Goal: Transaction & Acquisition: Purchase product/service

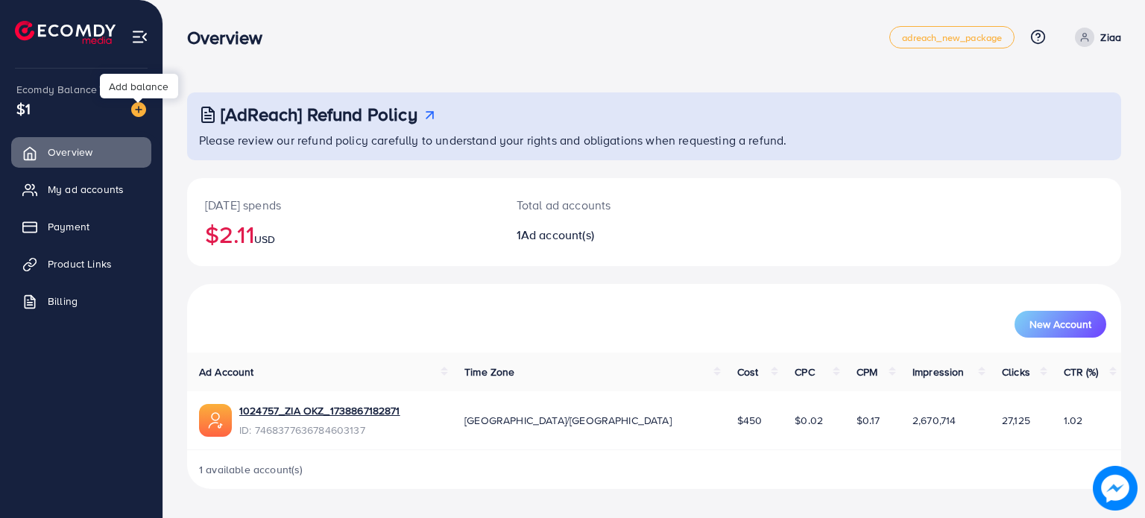
click at [139, 107] on img at bounding box center [138, 109] width 15 height 15
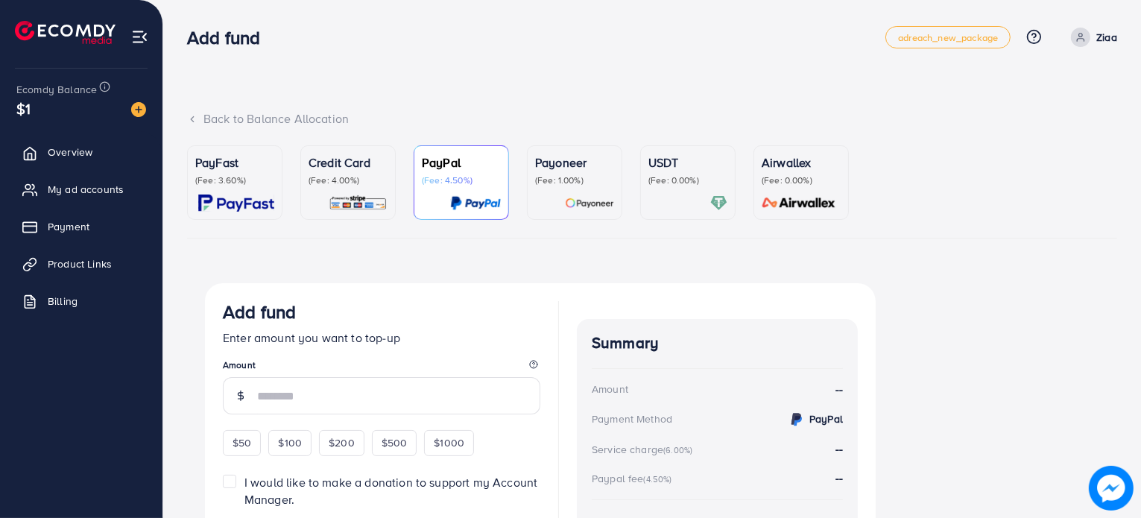
click at [226, 183] on p "(Fee: 3.60%)" at bounding box center [234, 180] width 79 height 12
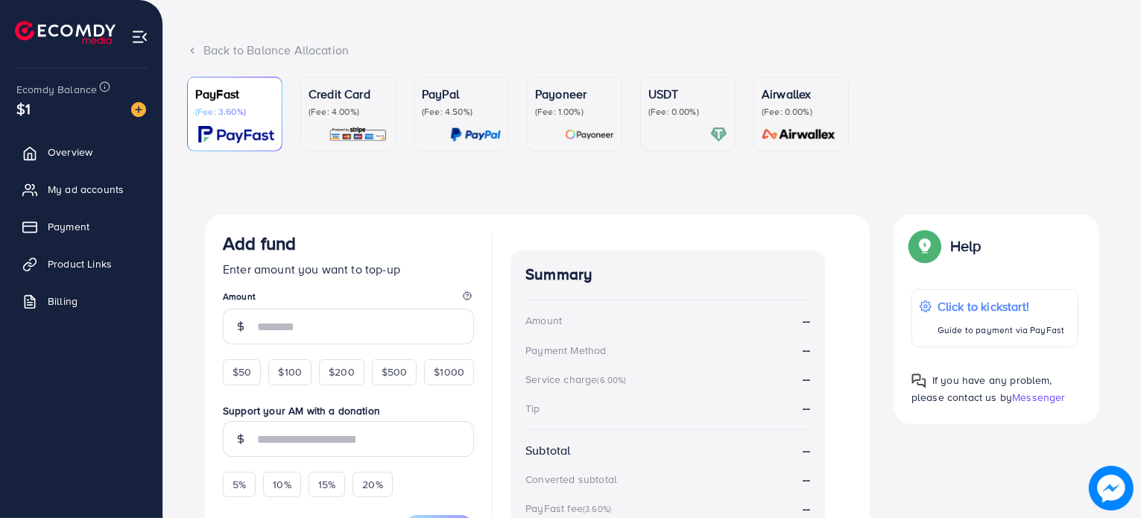
scroll to position [75, 0]
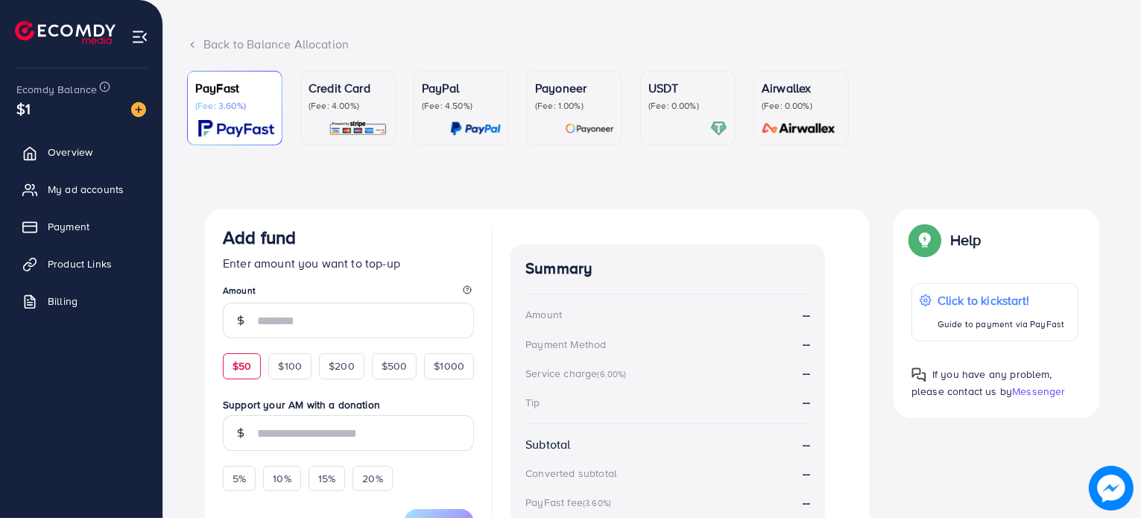
click at [245, 372] on span "$50" at bounding box center [242, 366] width 19 height 15
type input "**"
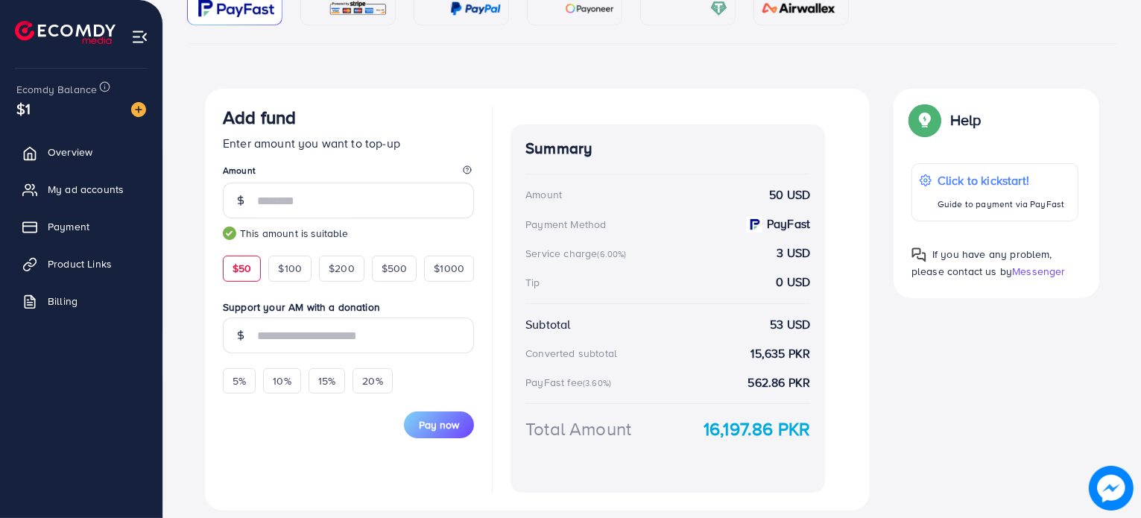
scroll to position [240, 0]
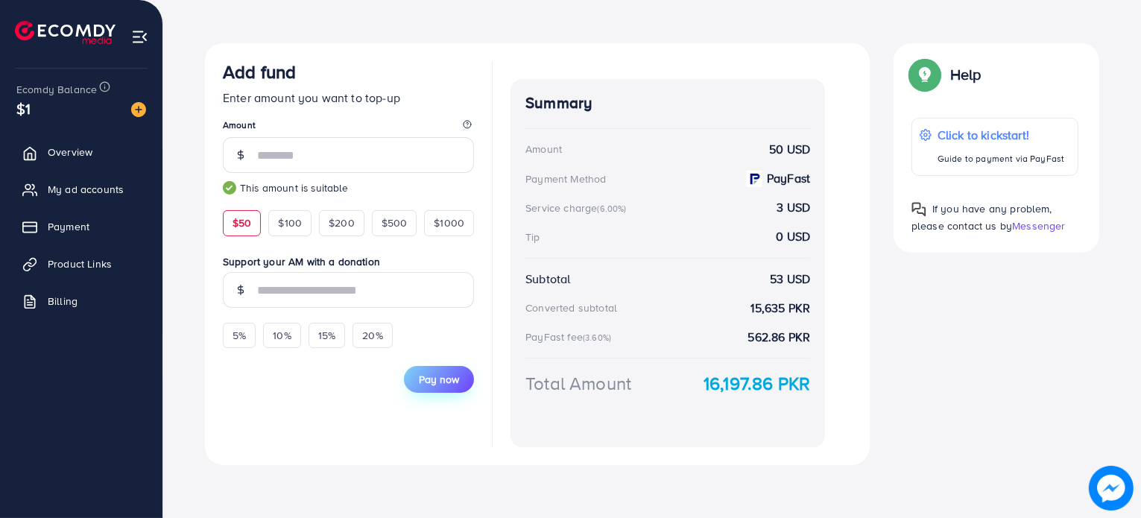
click at [429, 381] on span "Pay now" at bounding box center [439, 379] width 40 height 15
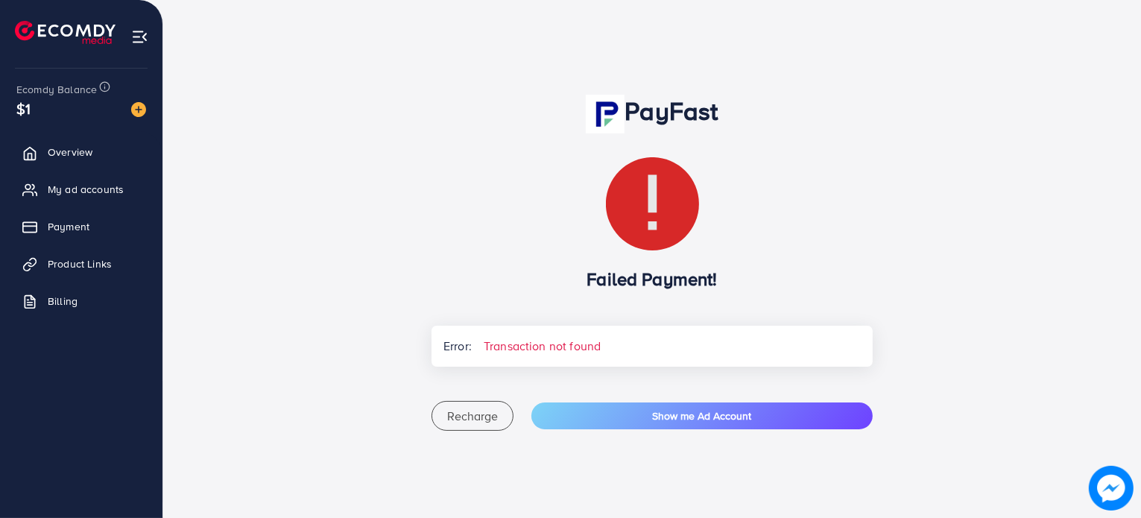
scroll to position [87, 0]
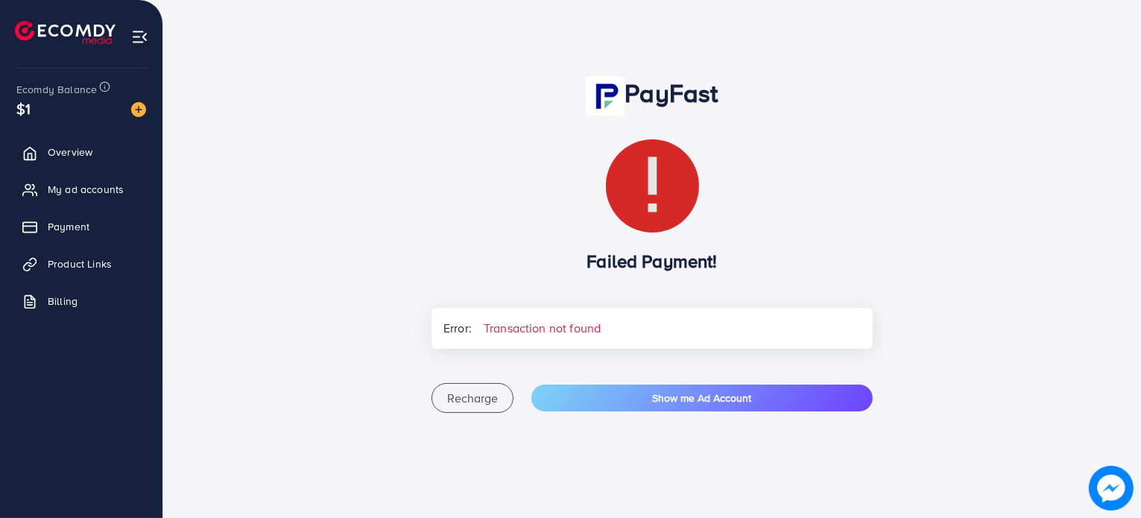
click at [597, 324] on span "Transaction not found" at bounding box center [542, 328] width 141 height 41
click at [474, 397] on span "Recharge" at bounding box center [472, 398] width 51 height 16
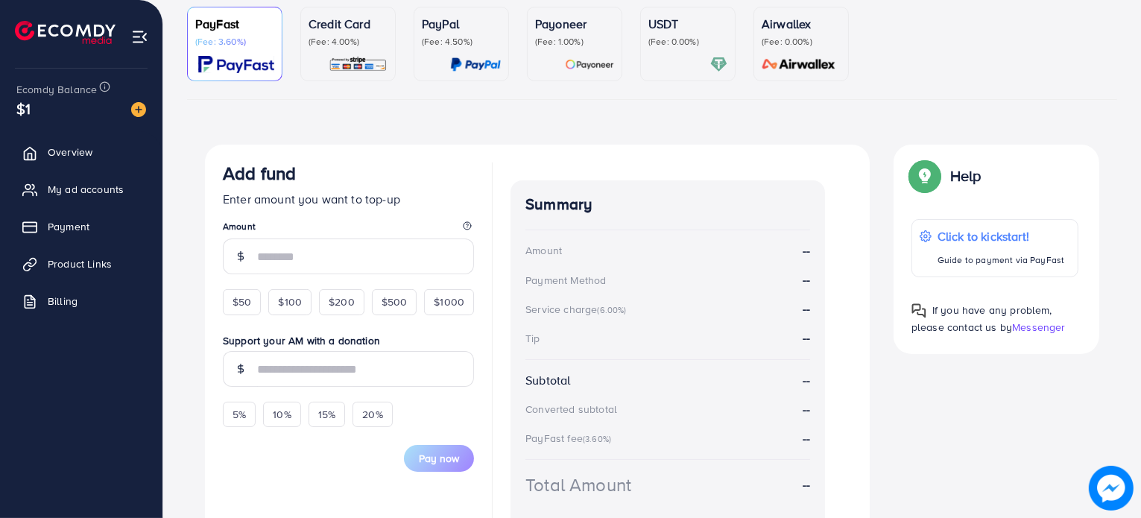
scroll to position [149, 0]
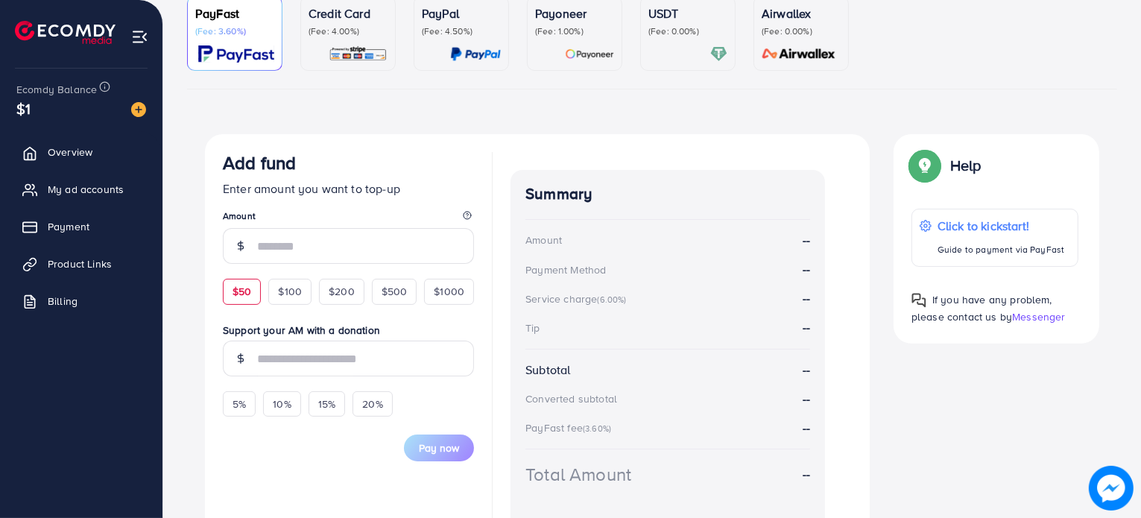
click at [255, 295] on div "$50" at bounding box center [242, 291] width 38 height 25
type input "**"
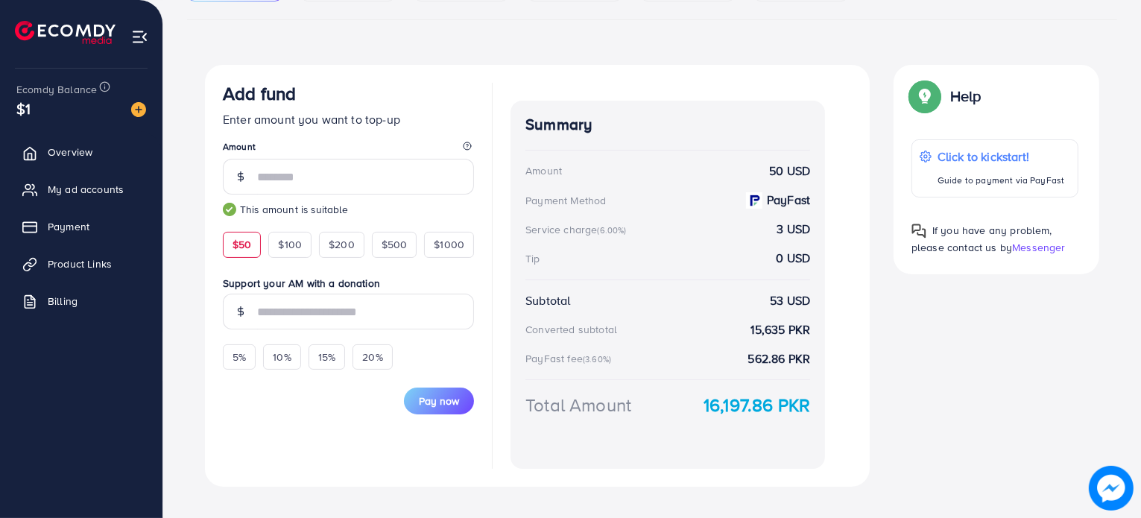
scroll to position [240, 0]
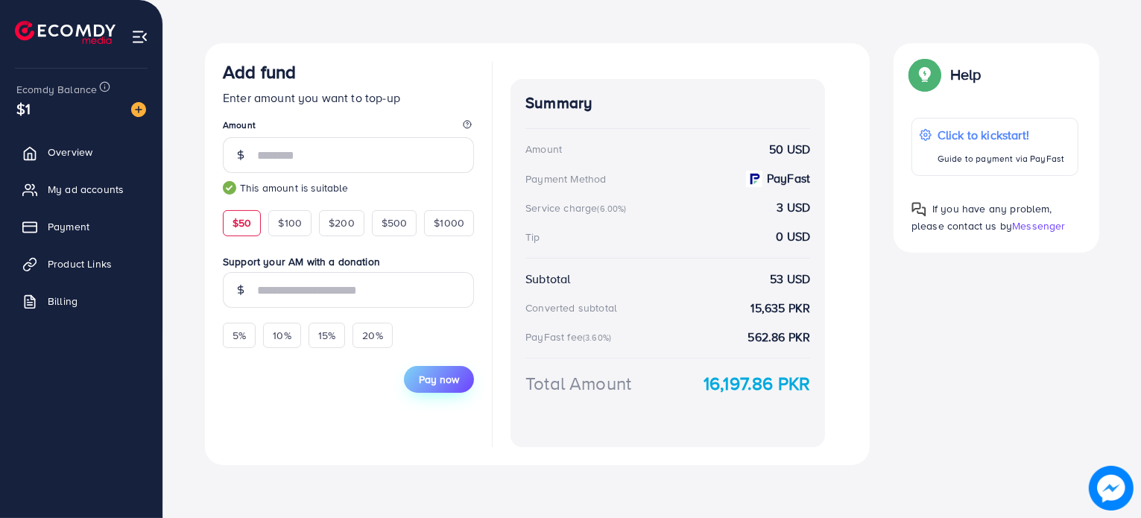
click at [446, 380] on span "Pay now" at bounding box center [439, 379] width 40 height 15
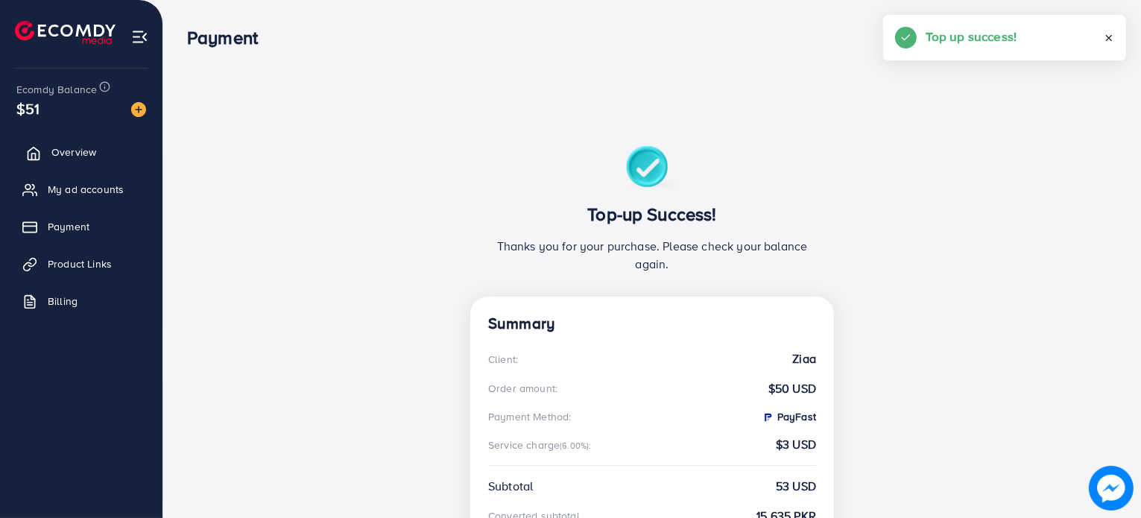
click at [58, 151] on span "Overview" at bounding box center [73, 152] width 45 height 15
